Goal: Task Accomplishment & Management: Manage account settings

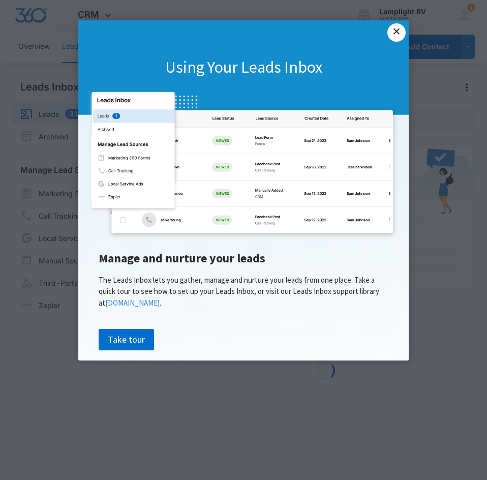
click at [400, 28] on link "×" at bounding box center [397, 32] width 18 height 18
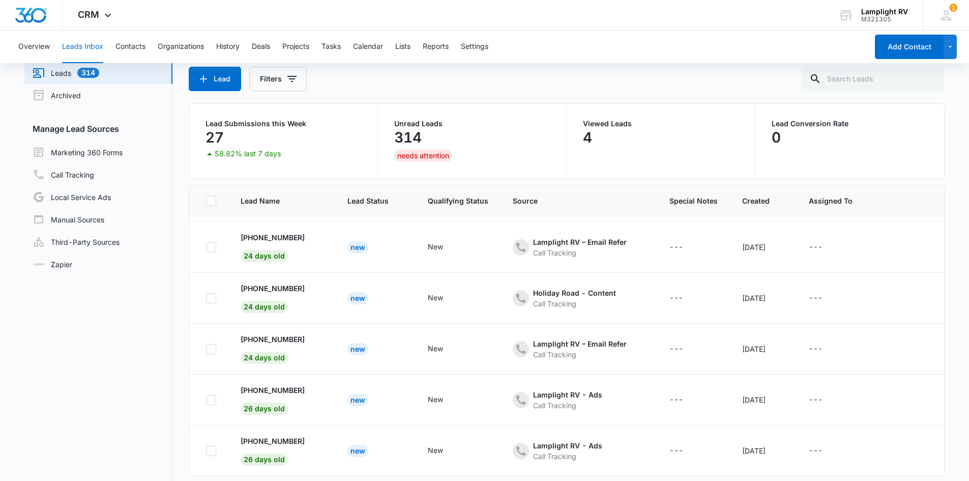
scroll to position [42, 0]
click at [128, 47] on button "Contacts" at bounding box center [130, 47] width 30 height 33
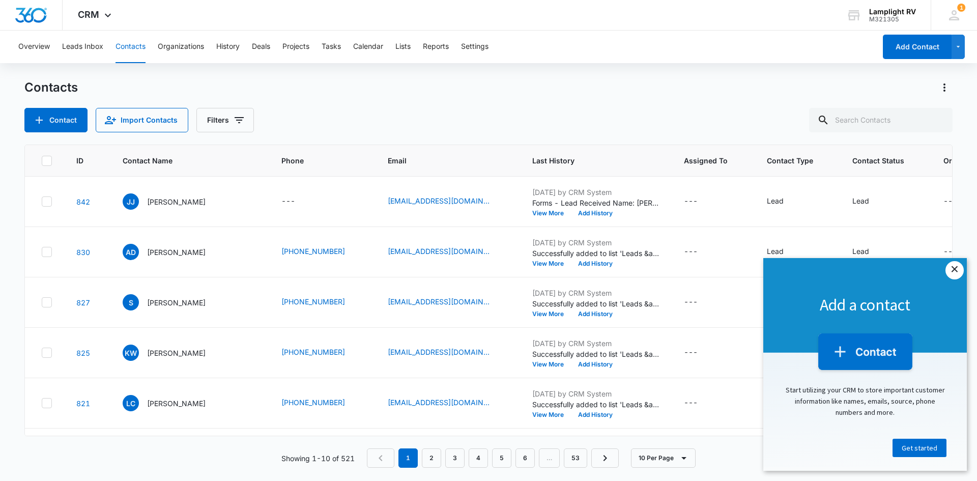
click at [487, 271] on link "×" at bounding box center [954, 270] width 18 height 18
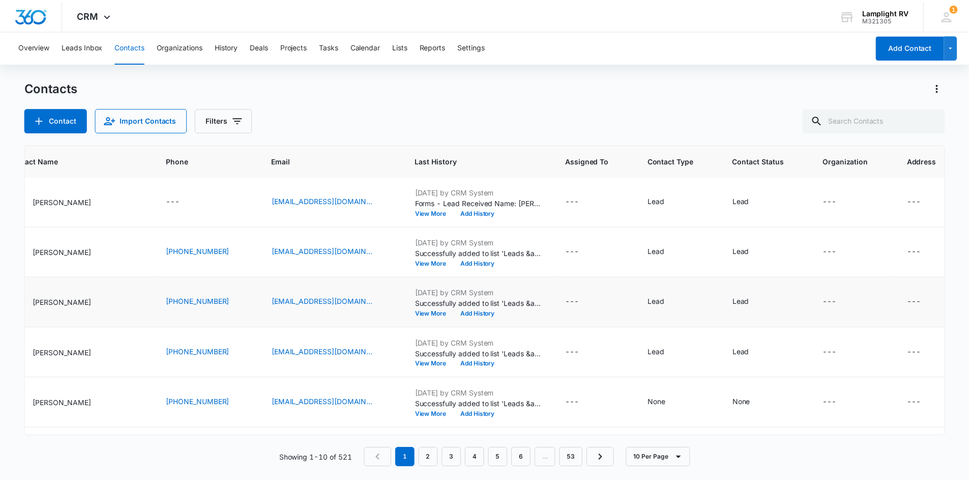
scroll to position [252, 114]
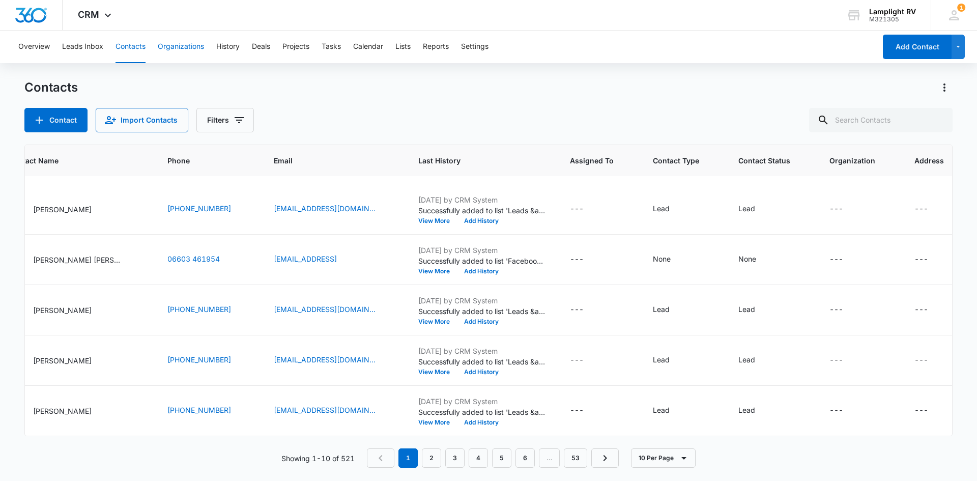
click at [186, 45] on button "Organizations" at bounding box center [181, 47] width 46 height 33
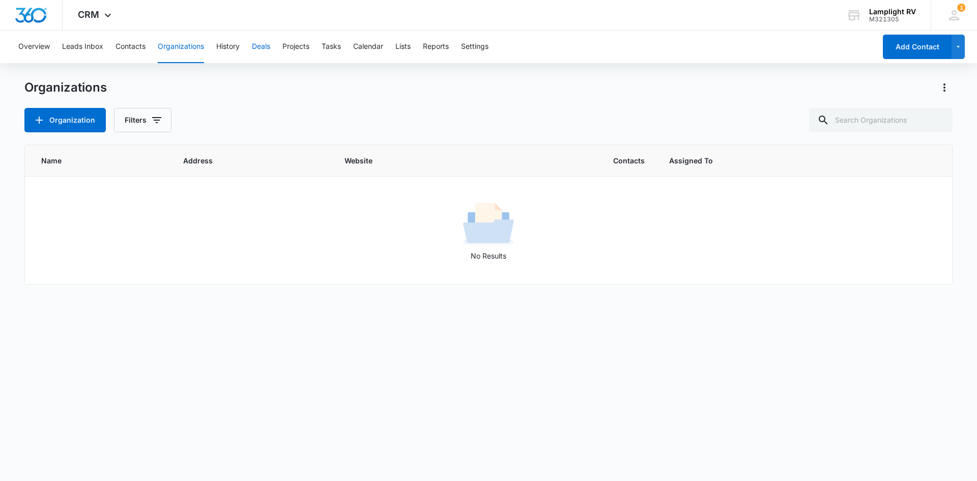
click at [256, 50] on button "Deals" at bounding box center [261, 47] width 18 height 33
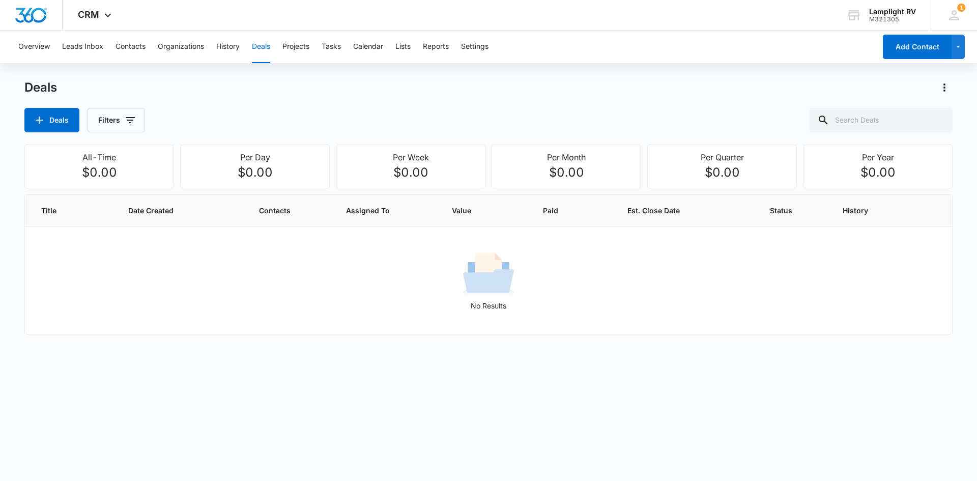
click at [214, 50] on div "Overview Leads Inbox Contacts Organizations History Deals Projects Tasks Calend…" at bounding box center [443, 47] width 863 height 33
click at [226, 50] on button "History" at bounding box center [227, 47] width 23 height 33
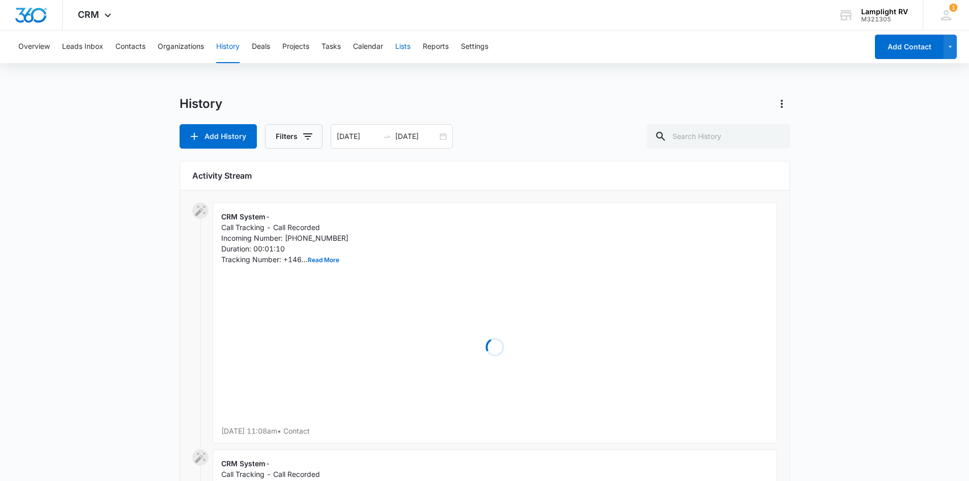
click at [406, 44] on button "Lists" at bounding box center [402, 47] width 15 height 33
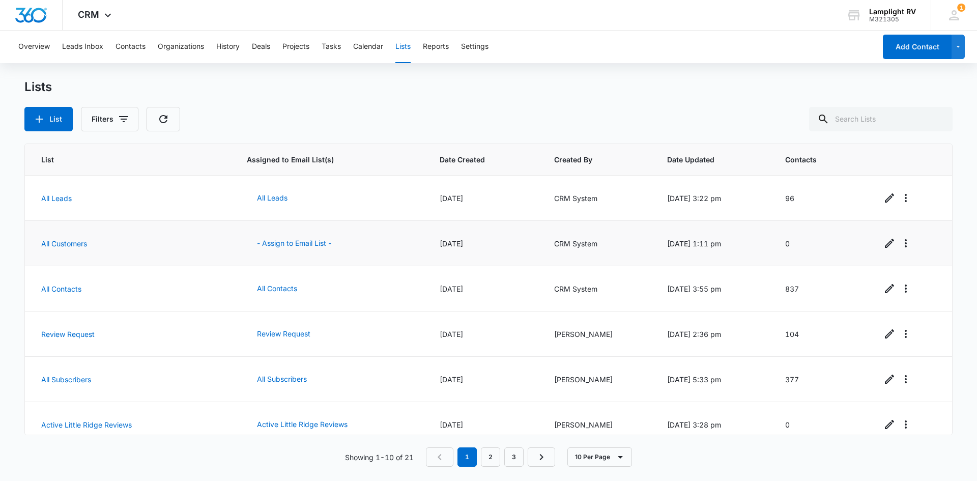
scroll to position [193, 0]
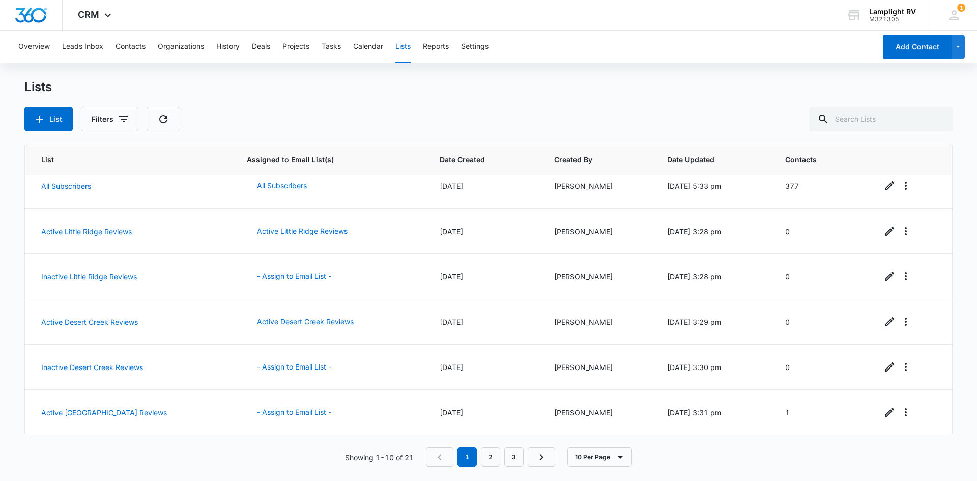
click at [487, 474] on div "Lists List Filters List Assigned to Email List(s) Date Created Created By Date …" at bounding box center [488, 278] width 928 height 399
click at [487, 468] on div "Lists List Filters List Assigned to Email List(s) Date Created Created By Date …" at bounding box center [488, 278] width 928 height 399
click at [487, 464] on button "10 Per Page" at bounding box center [599, 456] width 65 height 19
click at [487, 429] on div "50 Per Page" at bounding box center [601, 426] width 42 height 7
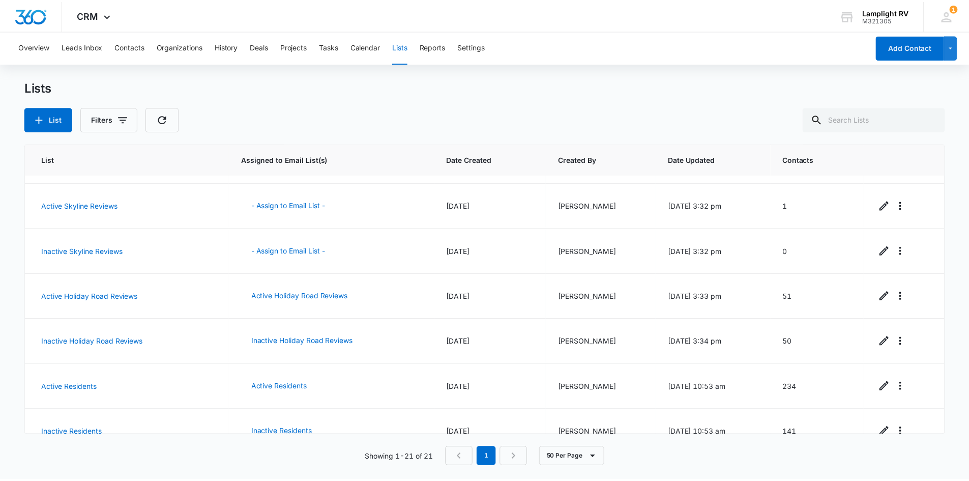
scroll to position [691, 0]
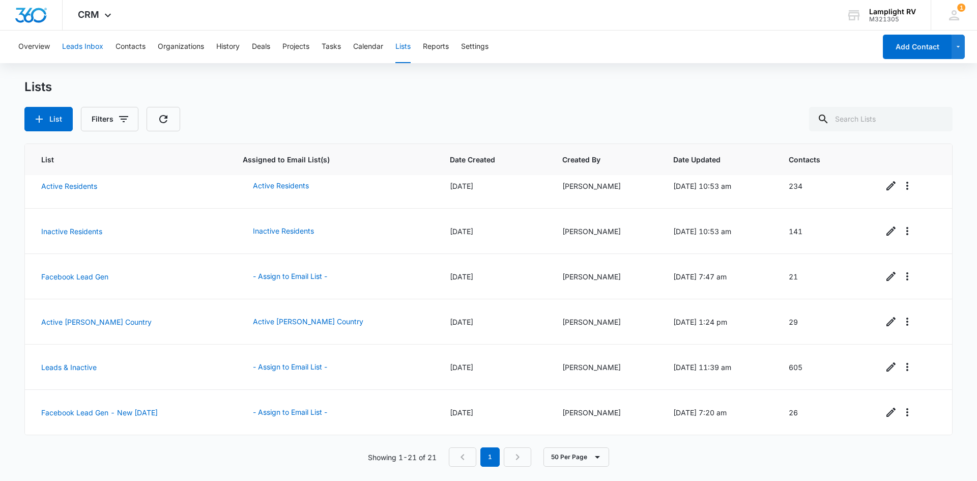
click at [77, 49] on button "Leads Inbox" at bounding box center [82, 47] width 41 height 33
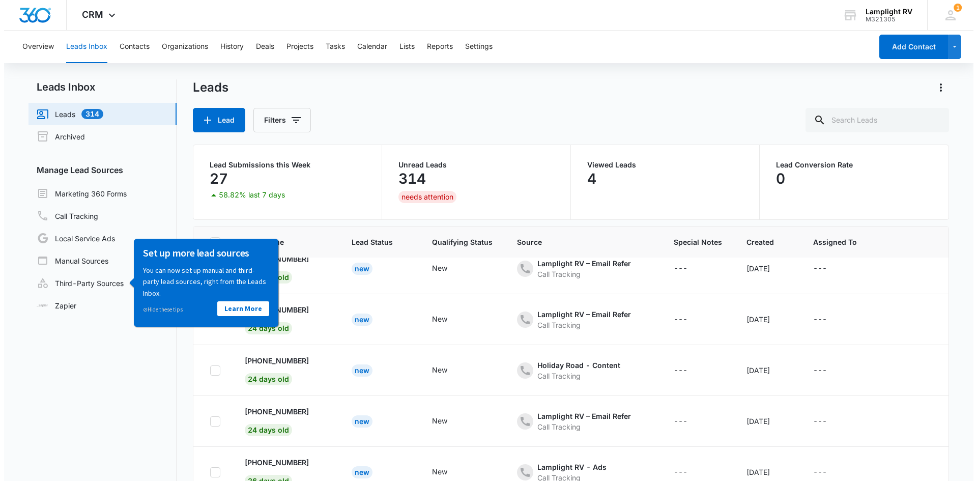
scroll to position [2286, 0]
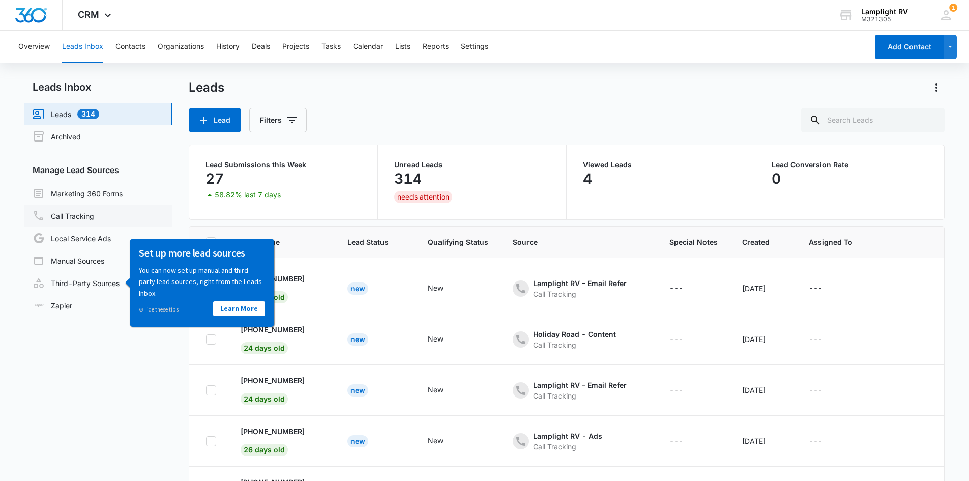
click at [93, 216] on link "Call Tracking" at bounding box center [64, 216] width 62 height 12
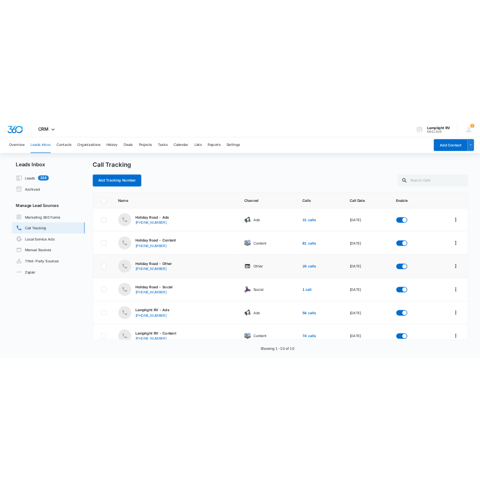
scroll to position [205, 0]
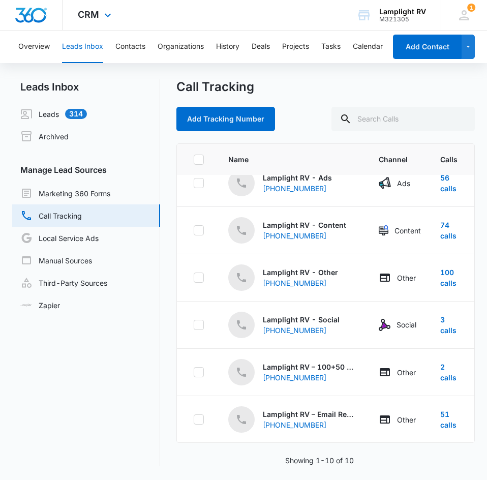
click at [102, 21] on div "CRM Apps Reputation Websites Forms CRM Email Social Payments POS Content Ads In…" at bounding box center [96, 15] width 67 height 30
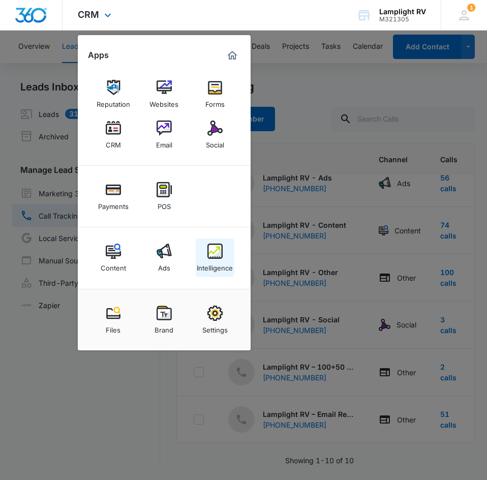
click at [219, 256] on img at bounding box center [215, 251] width 15 height 15
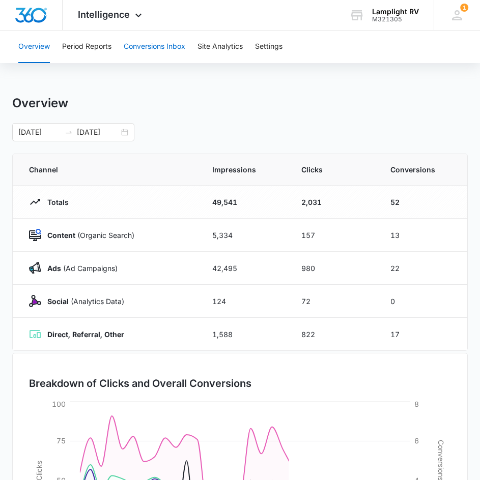
click at [167, 53] on button "Conversions Inbox" at bounding box center [155, 47] width 62 height 33
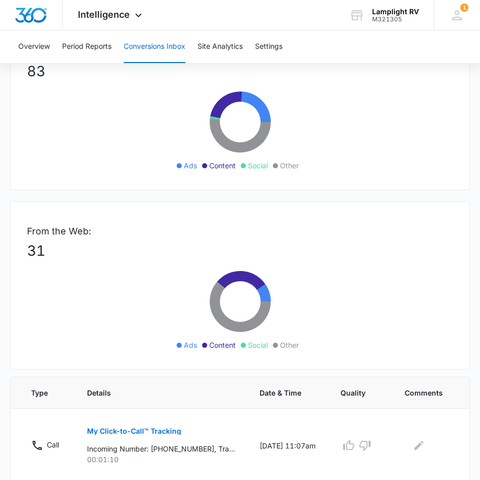
scroll to position [250, 0]
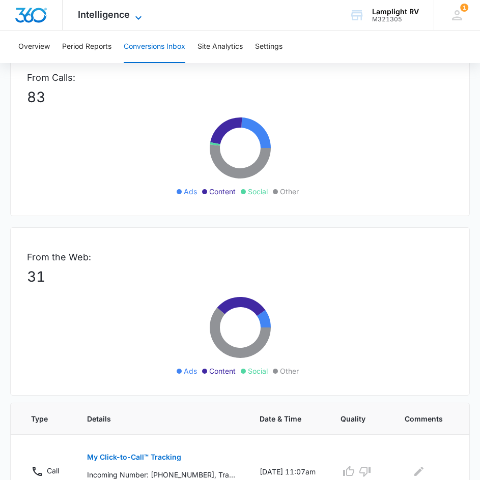
click at [99, 17] on span "Intelligence" at bounding box center [104, 14] width 52 height 11
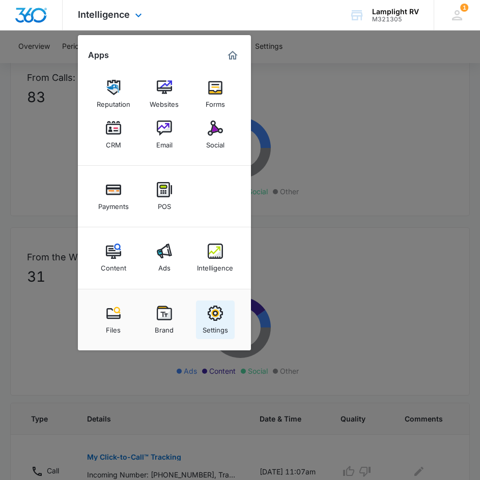
click at [214, 311] on img at bounding box center [215, 313] width 15 height 15
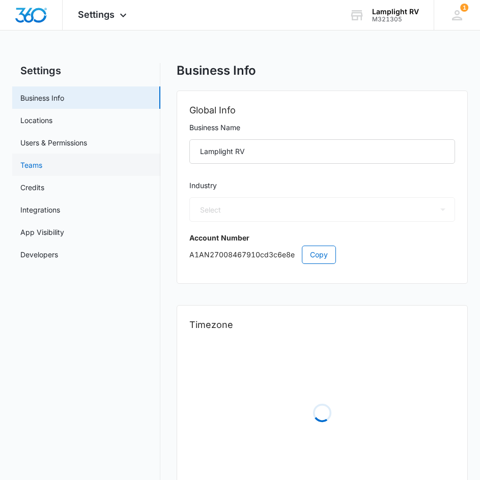
select select "35"
select select "US"
select select "America/[GEOGRAPHIC_DATA]"
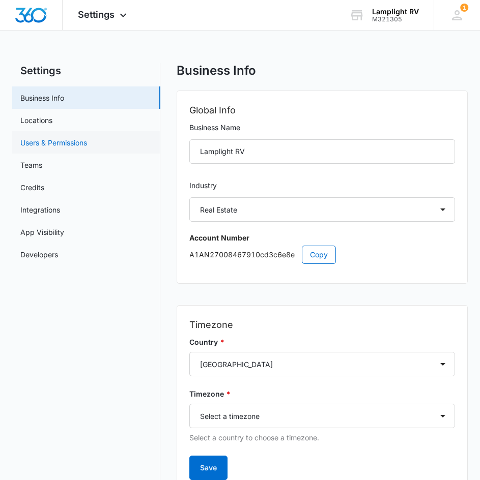
click at [41, 145] on link "Users & Permissions" at bounding box center [53, 142] width 67 height 11
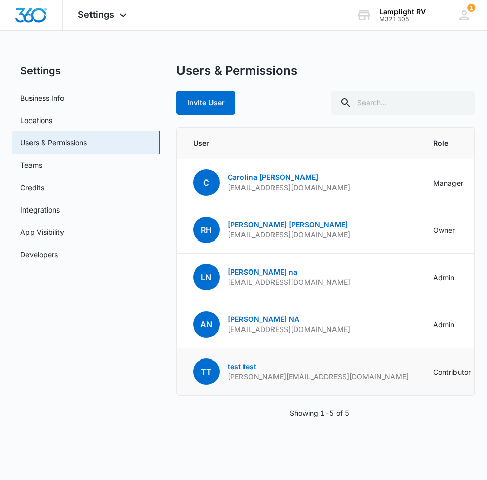
click at [246, 371] on p "test test" at bounding box center [318, 367] width 181 height 10
click at [238, 366] on link "test test" at bounding box center [242, 366] width 28 height 9
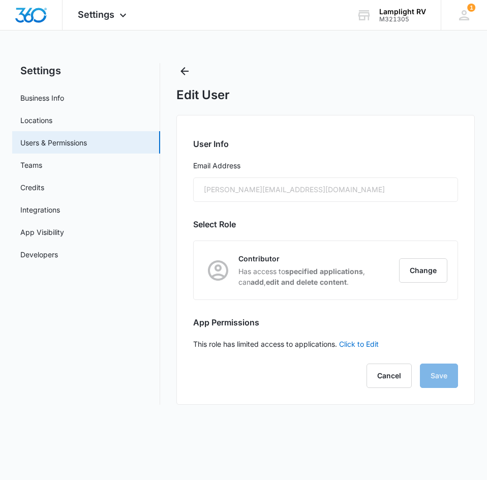
checkbox input "false"
click at [366, 344] on link "Click to Edit" at bounding box center [359, 344] width 40 height 9
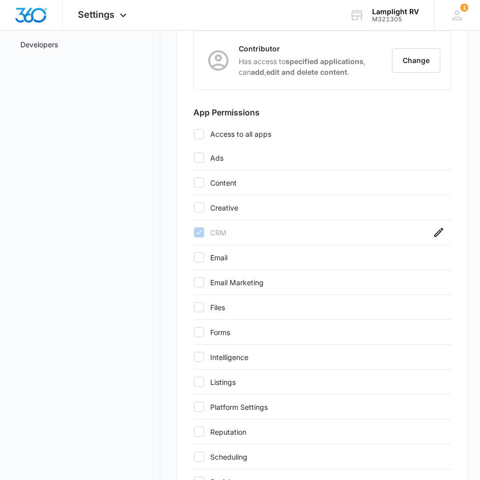
scroll to position [211, 0]
click at [207, 357] on label "Intelligence" at bounding box center [312, 356] width 239 height 11
click at [194, 357] on input "Intelligence" at bounding box center [193, 357] width 1 height 1
checkbox input "true"
click at [436, 231] on icon "button" at bounding box center [438, 232] width 12 height 12
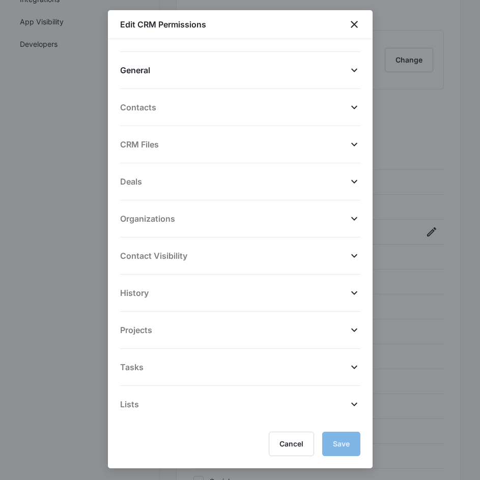
scroll to position [76, 0]
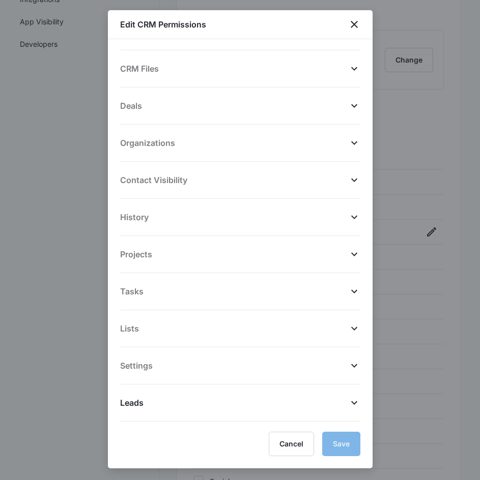
click at [341, 410] on div "Leads Select All View Leads Create Leads Edit Leads Delete Leads Export Leads M…" at bounding box center [240, 403] width 240 height 37
click at [347, 395] on button "Leads" at bounding box center [240, 397] width 240 height 24
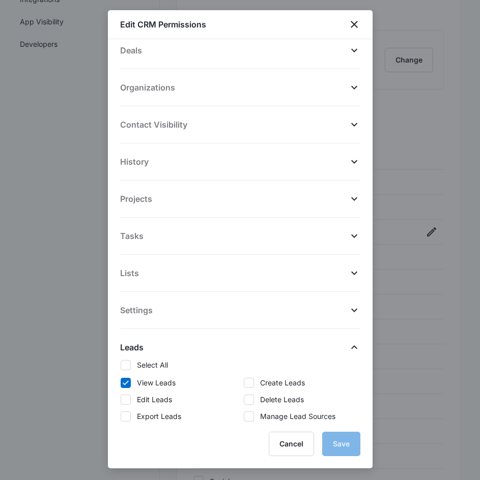
scroll to position [144, 0]
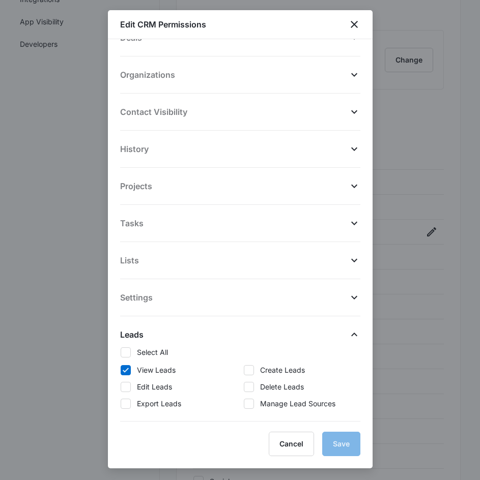
click at [441, 280] on div at bounding box center [240, 240] width 480 height 480
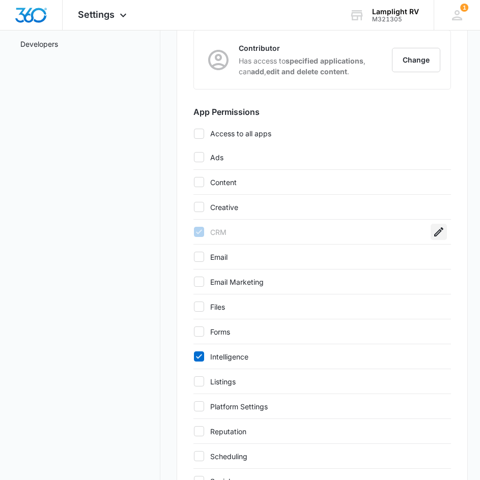
scroll to position [342, 0]
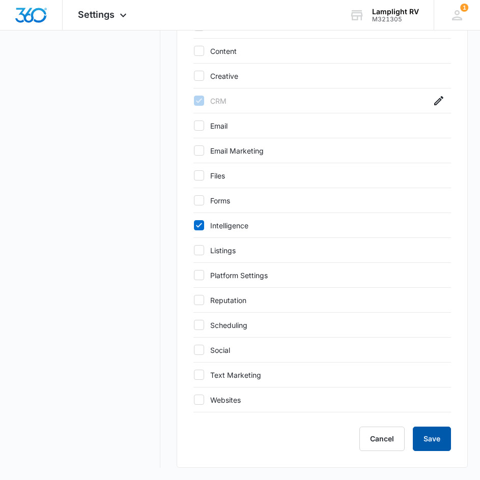
click at [425, 432] on button "Save" at bounding box center [432, 439] width 38 height 24
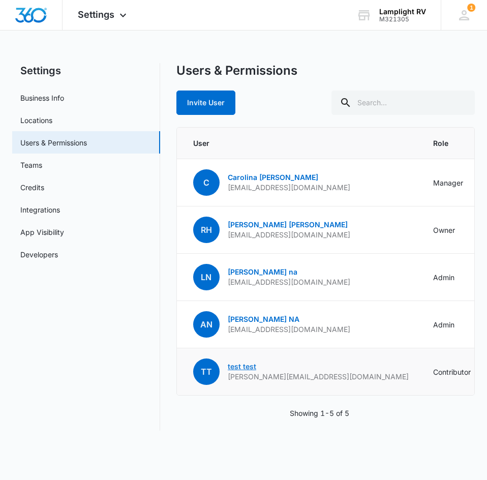
drag, startPoint x: 253, startPoint y: 367, endPoint x: 242, endPoint y: 364, distance: 11.5
click at [242, 364] on link "test test" at bounding box center [242, 366] width 28 height 9
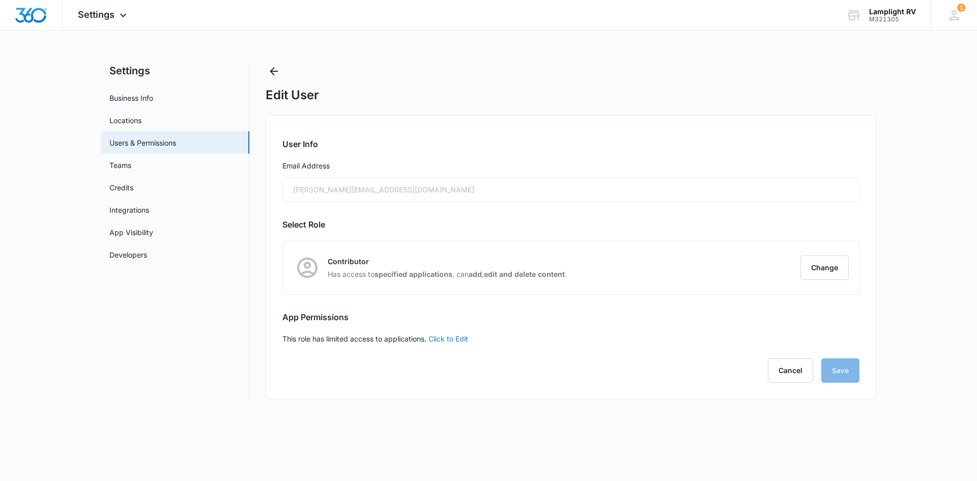
click at [457, 335] on link "Click to Edit" at bounding box center [448, 338] width 40 height 9
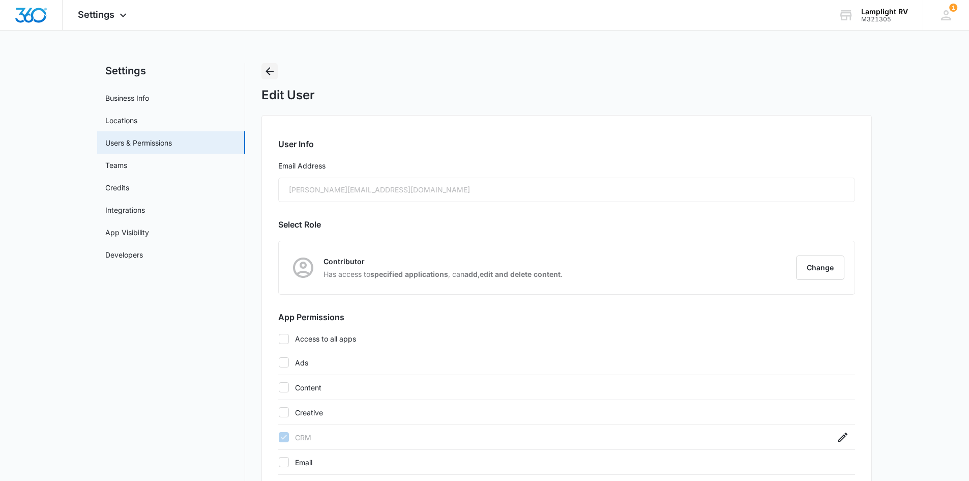
click at [270, 72] on icon "Back" at bounding box center [270, 71] width 8 height 8
